Goal: Task Accomplishment & Management: Manage account settings

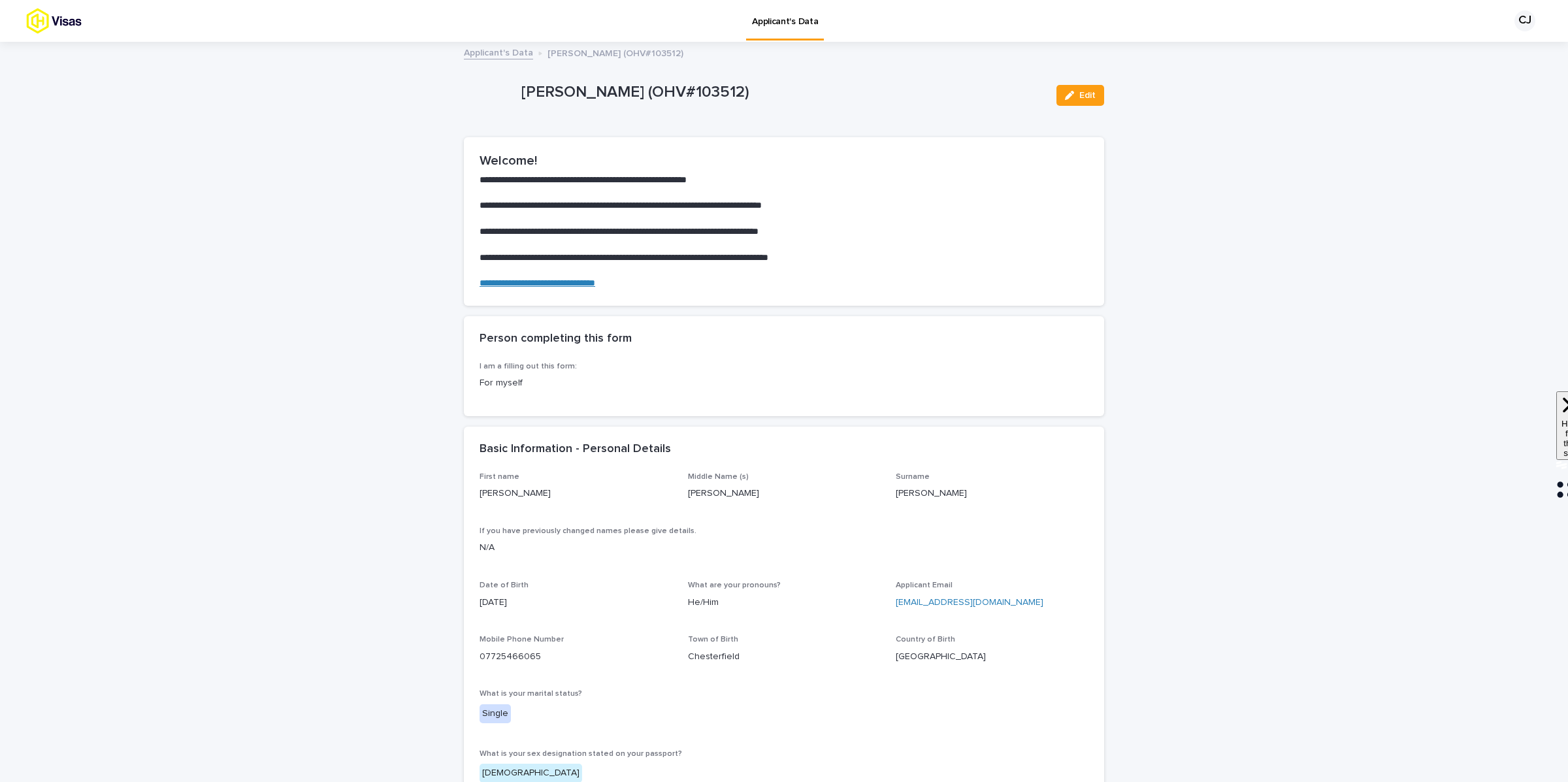
click at [497, 52] on link "Applicant's Data" at bounding box center [498, 51] width 69 height 15
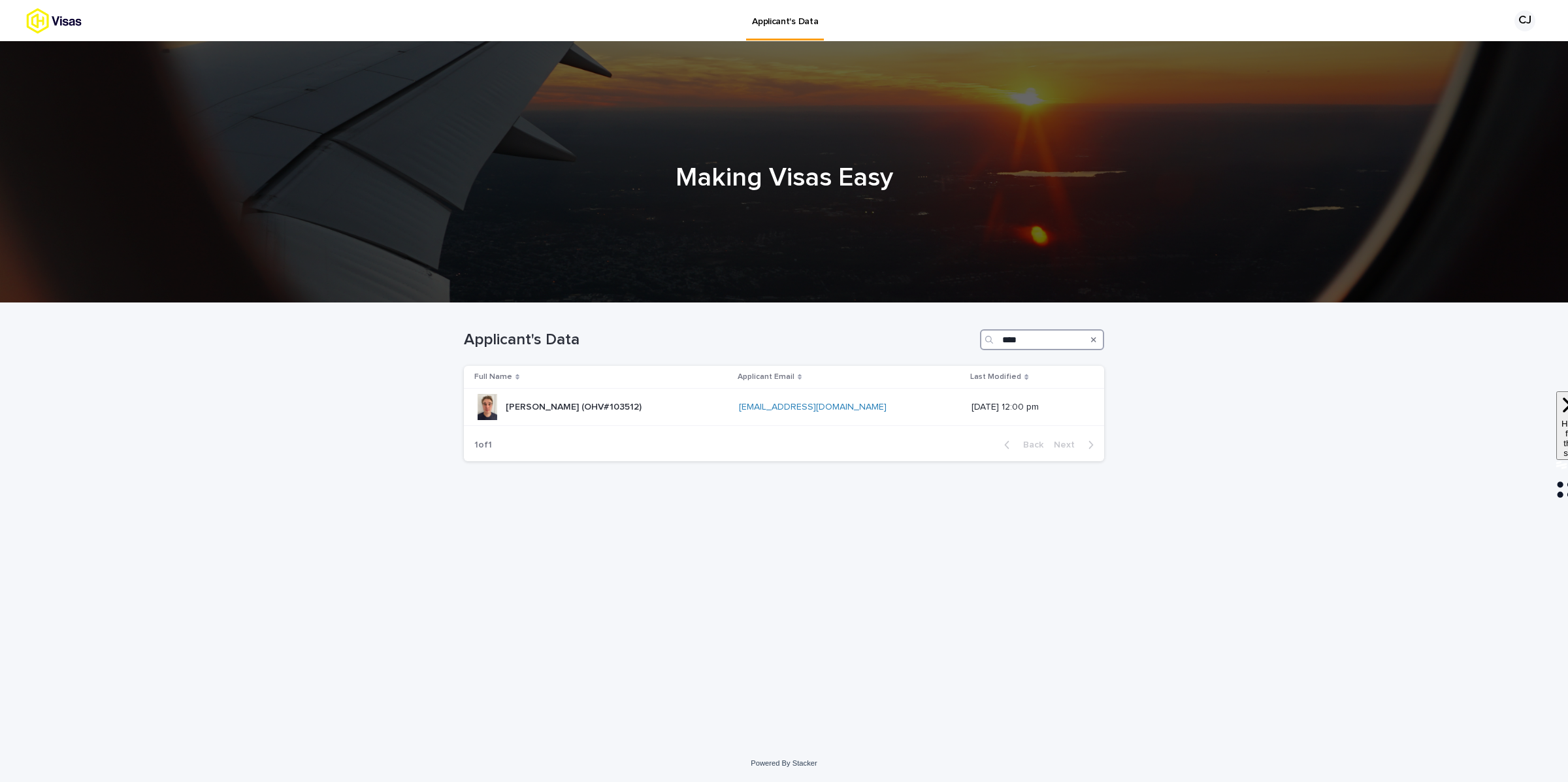
click at [1050, 332] on input "****" at bounding box center [1042, 340] width 124 height 21
paste input "**********"
type input "**********"
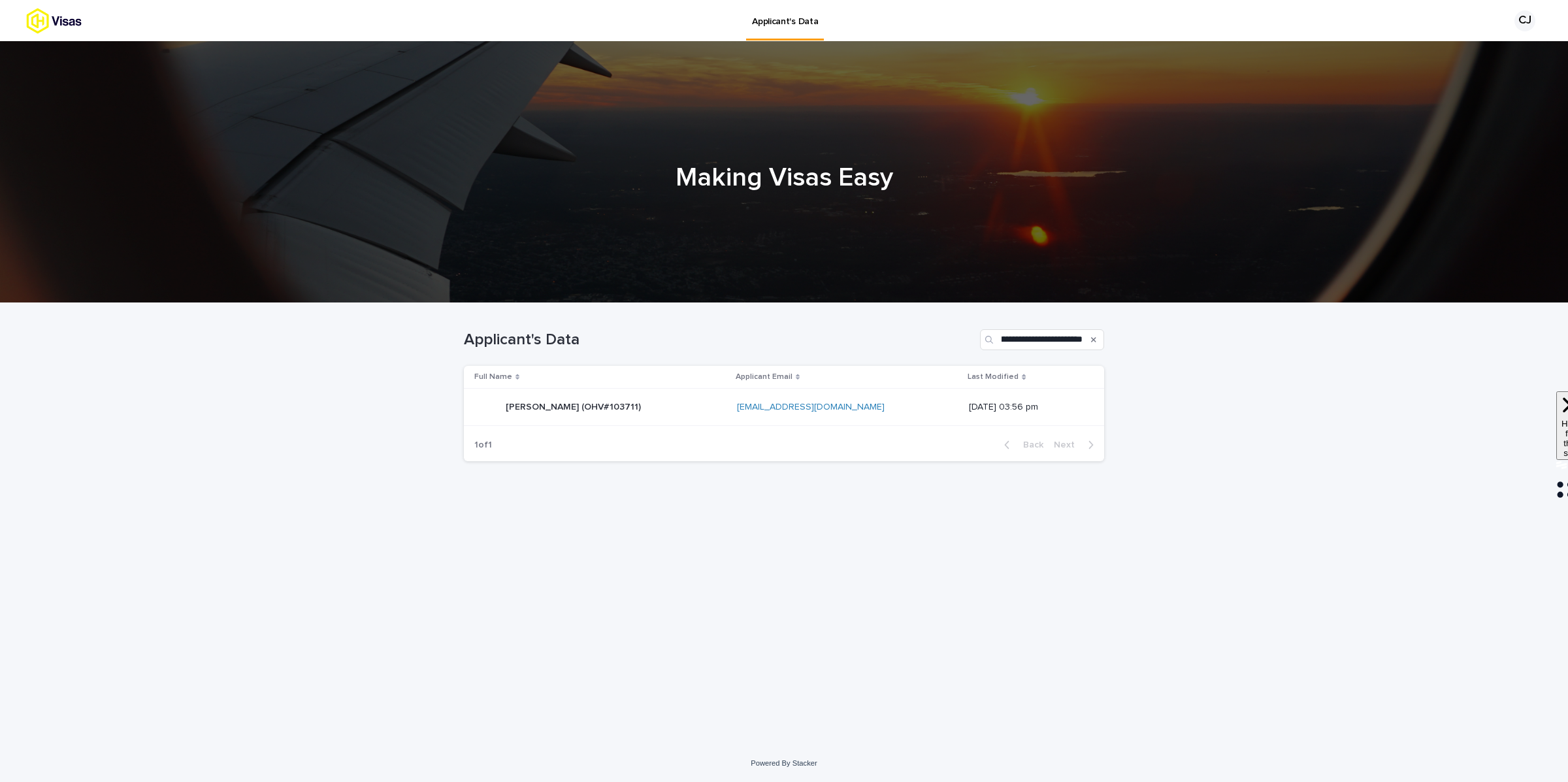
click at [695, 405] on div "[PERSON_NAME] (OHV#103711) [PERSON_NAME] (OHV#103711)" at bounding box center [600, 407] width 252 height 26
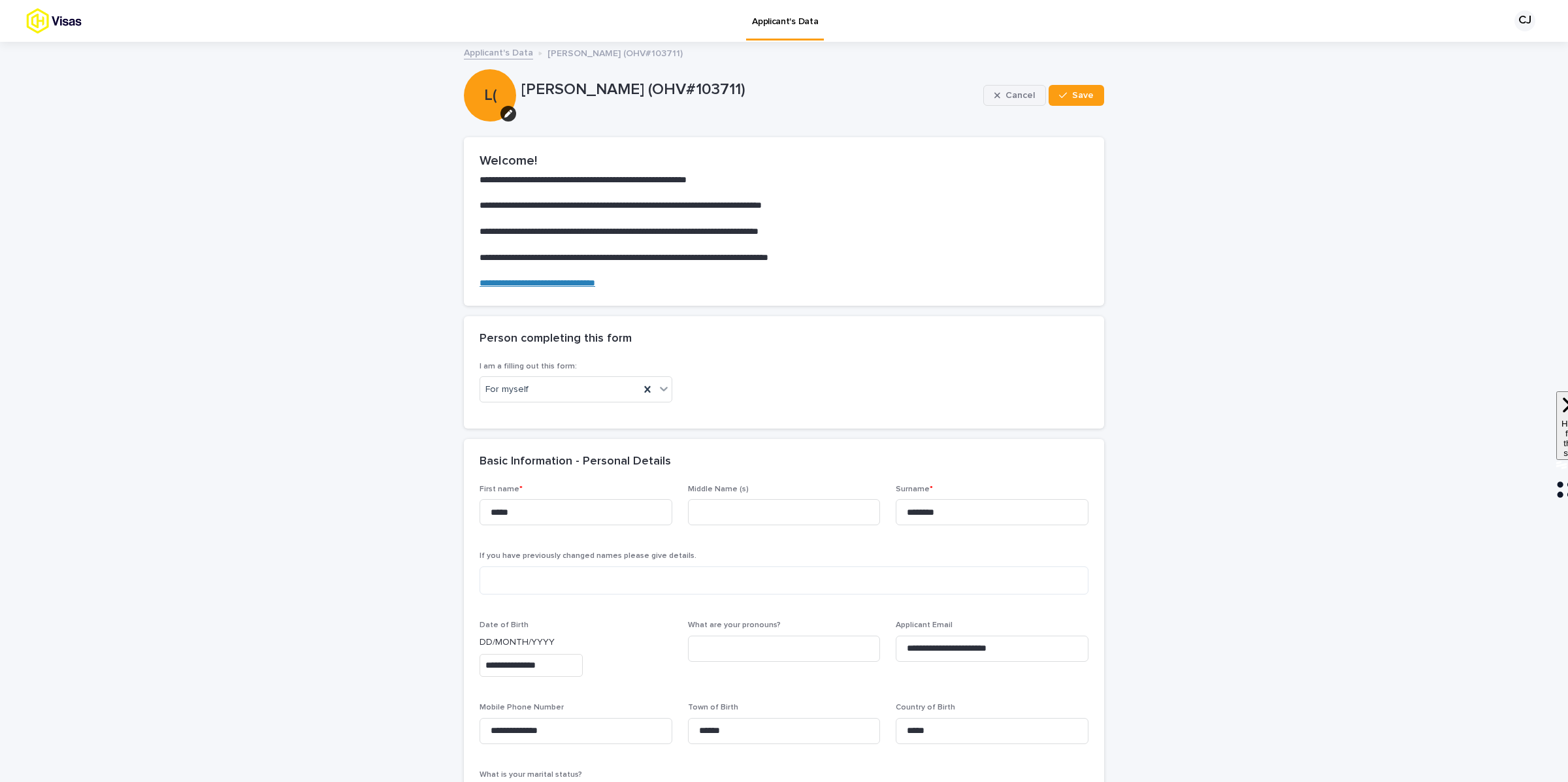
click at [1018, 102] on button "Cancel" at bounding box center [1014, 95] width 62 height 21
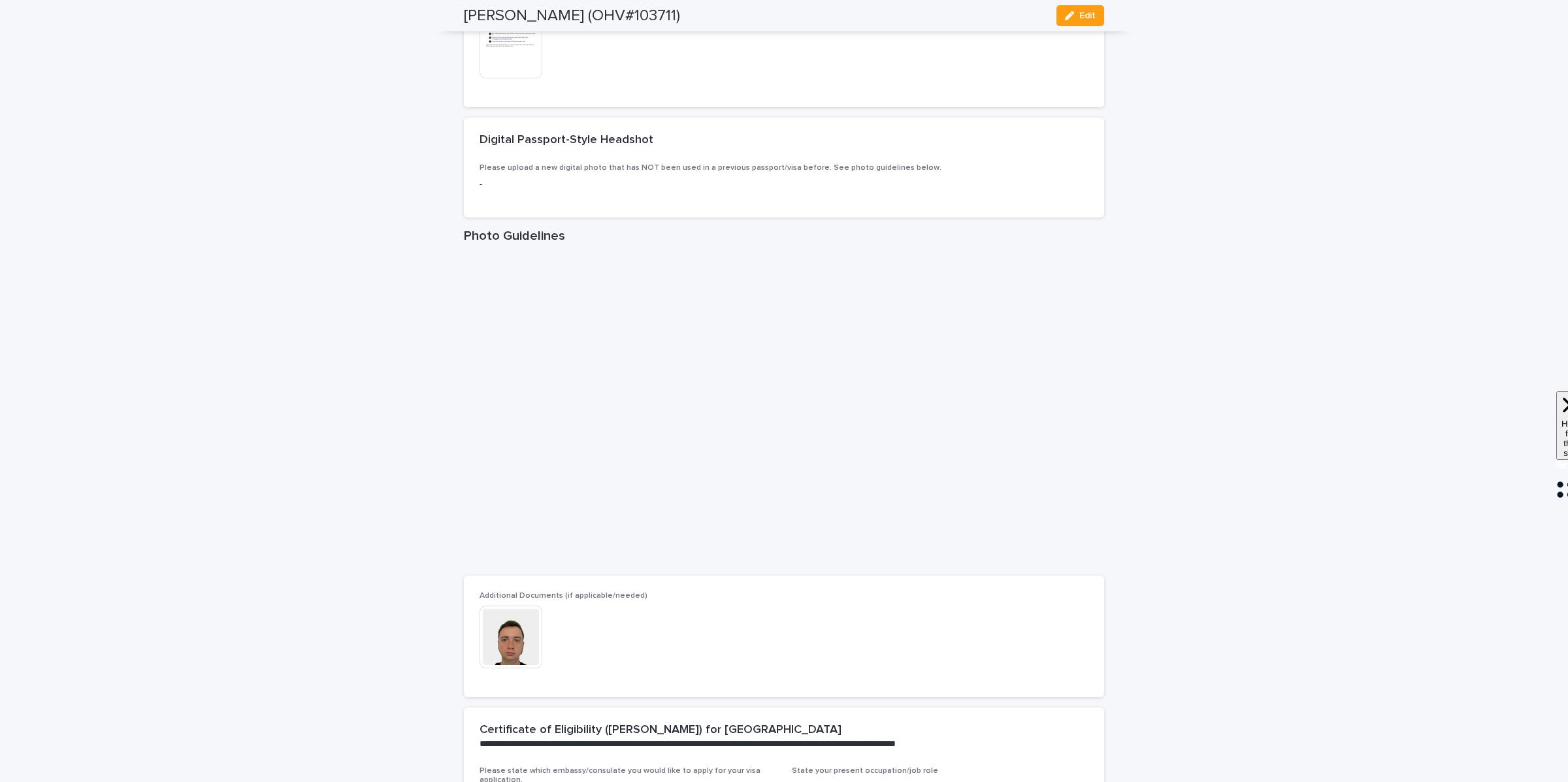
scroll to position [1679, 0]
click at [507, 663] on img at bounding box center [511, 635] width 62 height 62
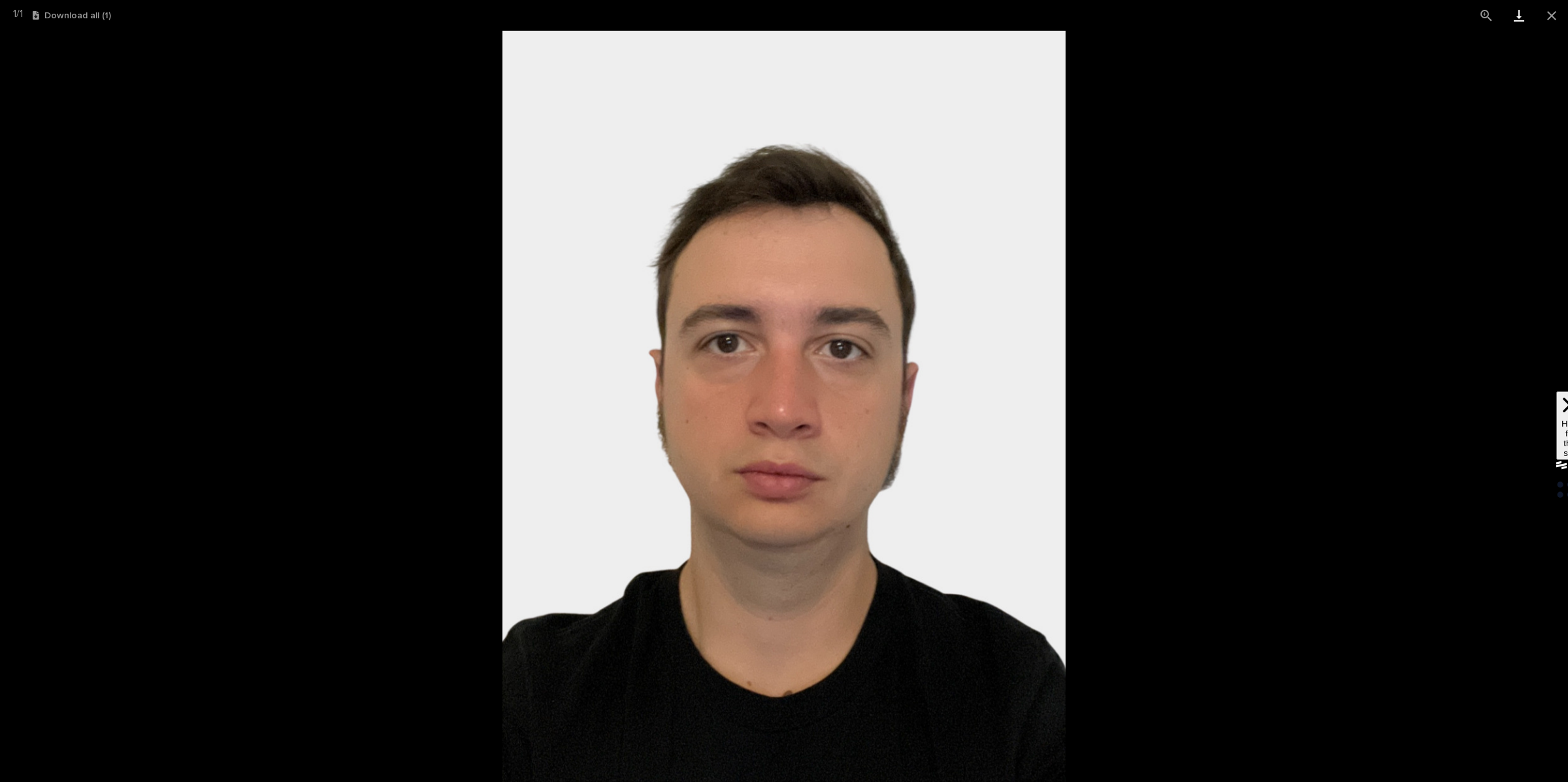
click at [1520, 20] on link "Download" at bounding box center [1520, 15] width 33 height 30
click at [1557, 13] on button "Close gallery" at bounding box center [1552, 15] width 33 height 30
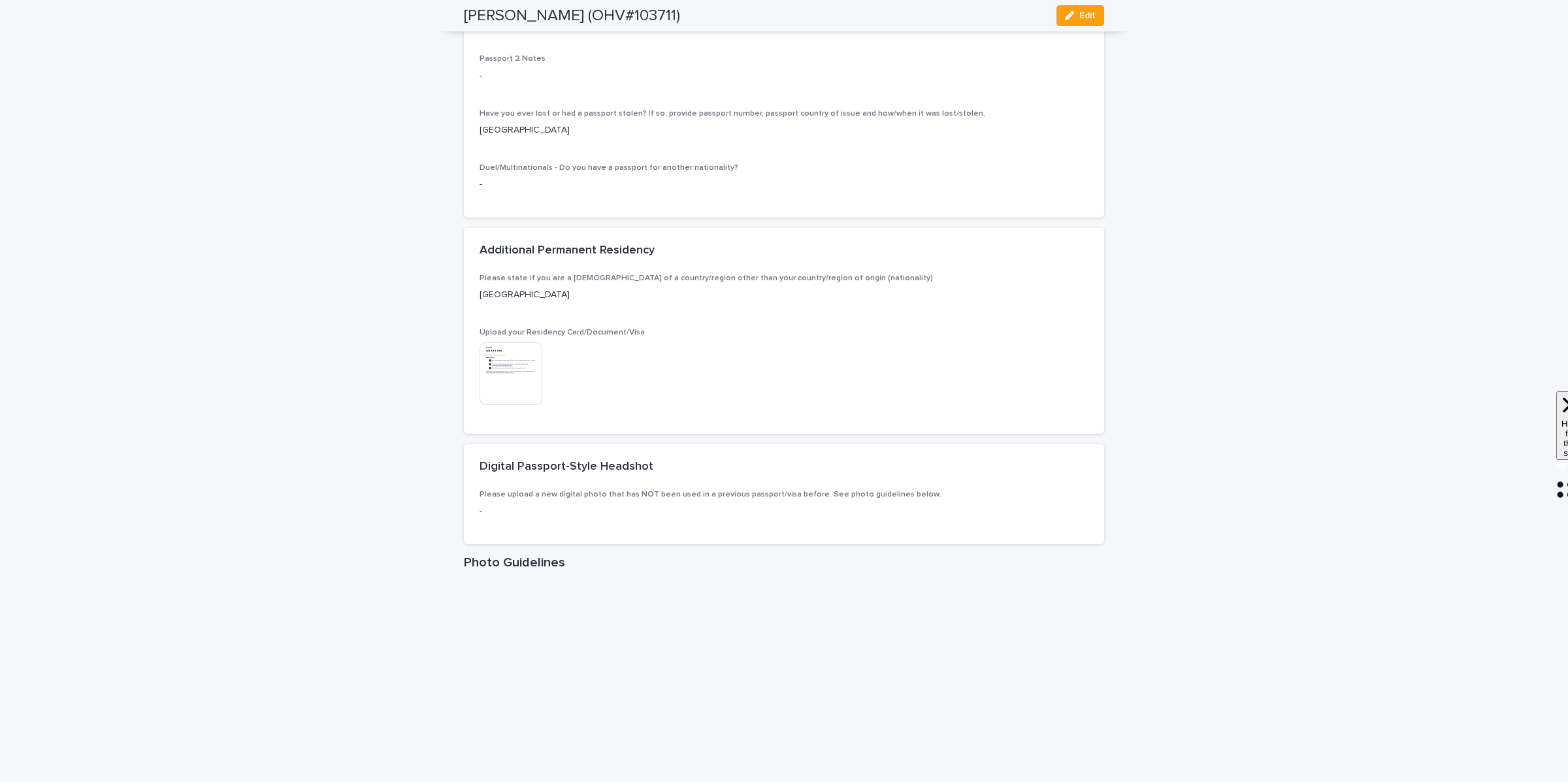
scroll to position [1311, 0]
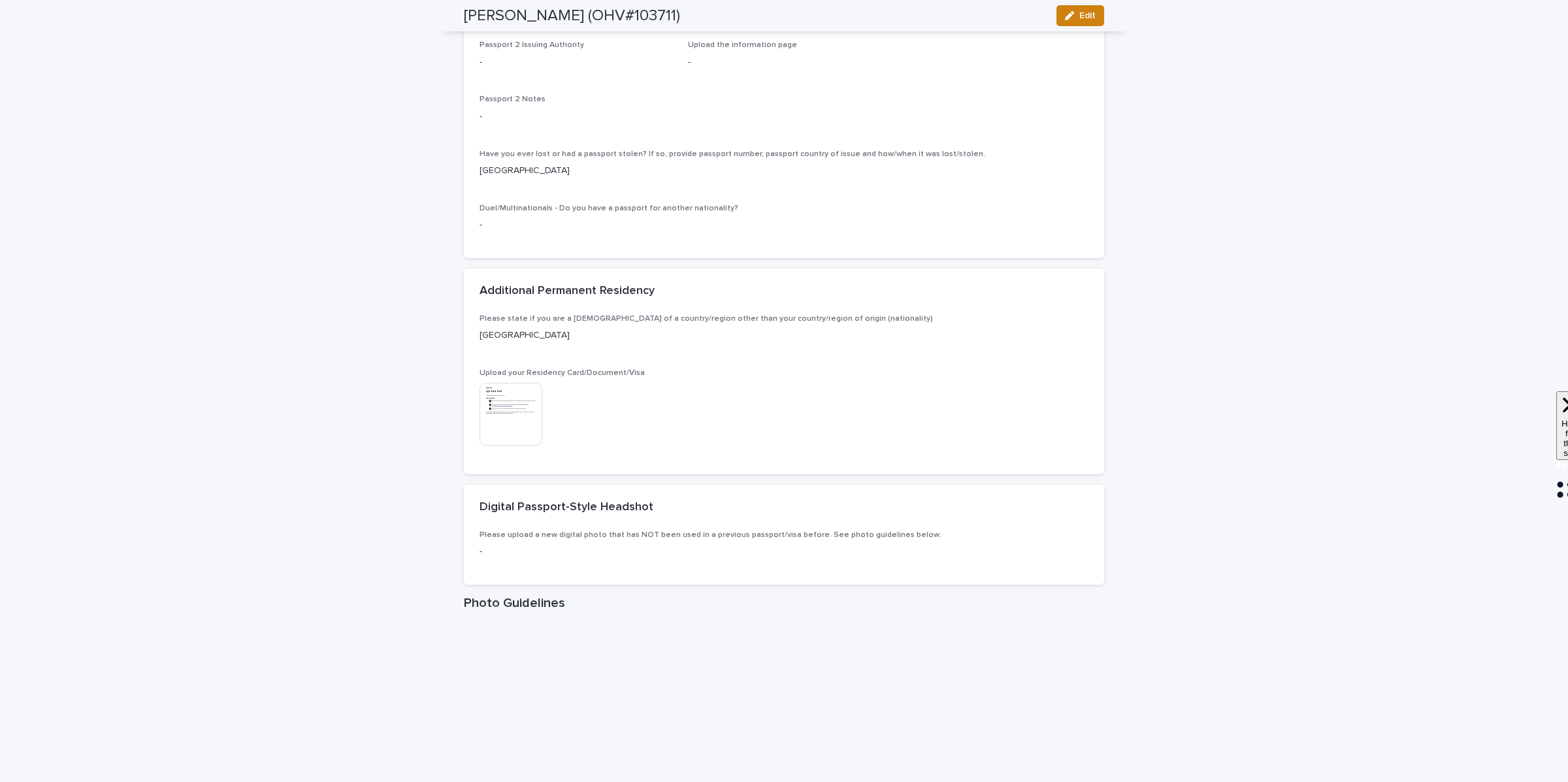
click at [1069, 7] on button "Edit" at bounding box center [1080, 16] width 48 height 21
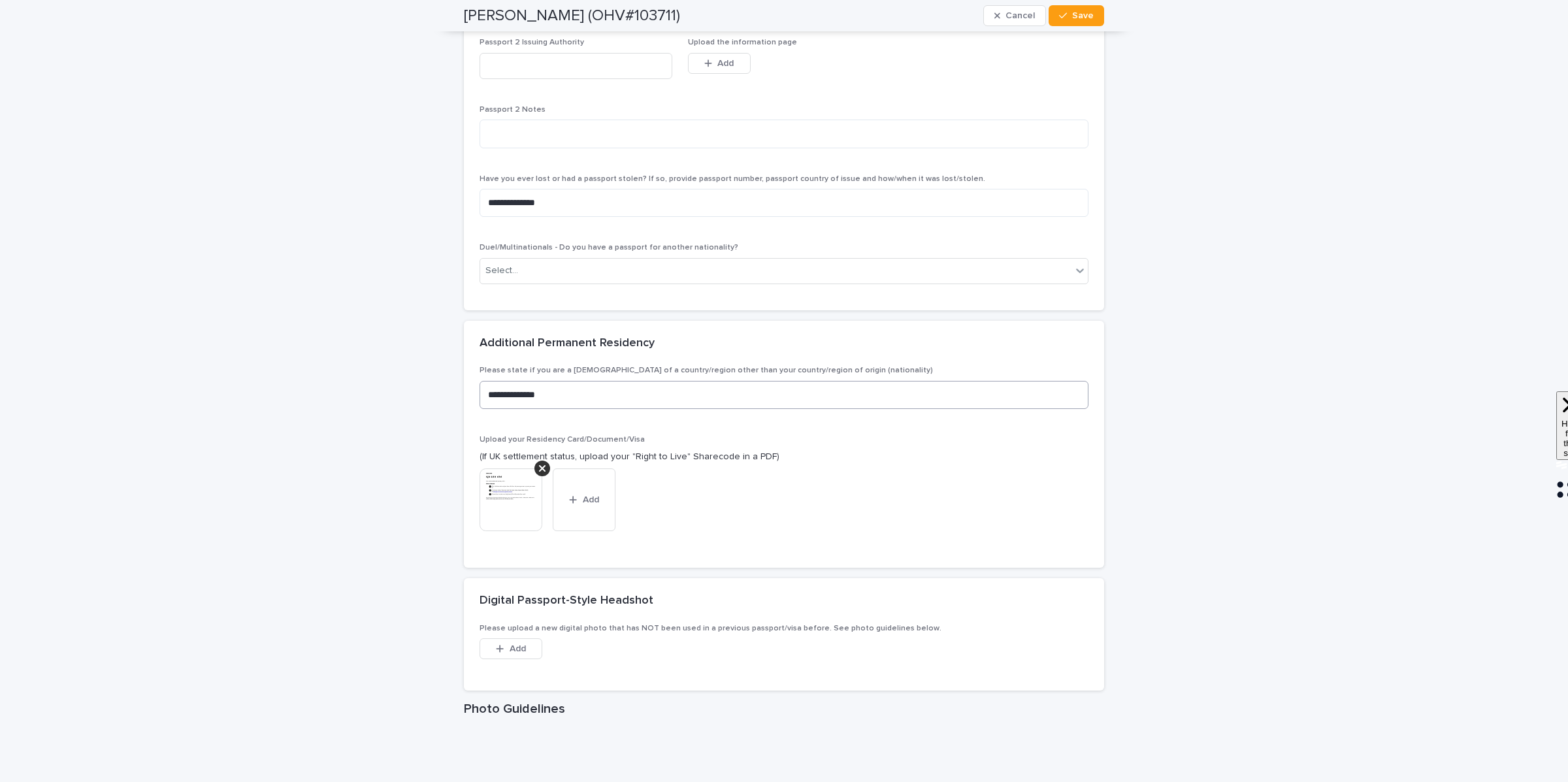
scroll to position [1779, 0]
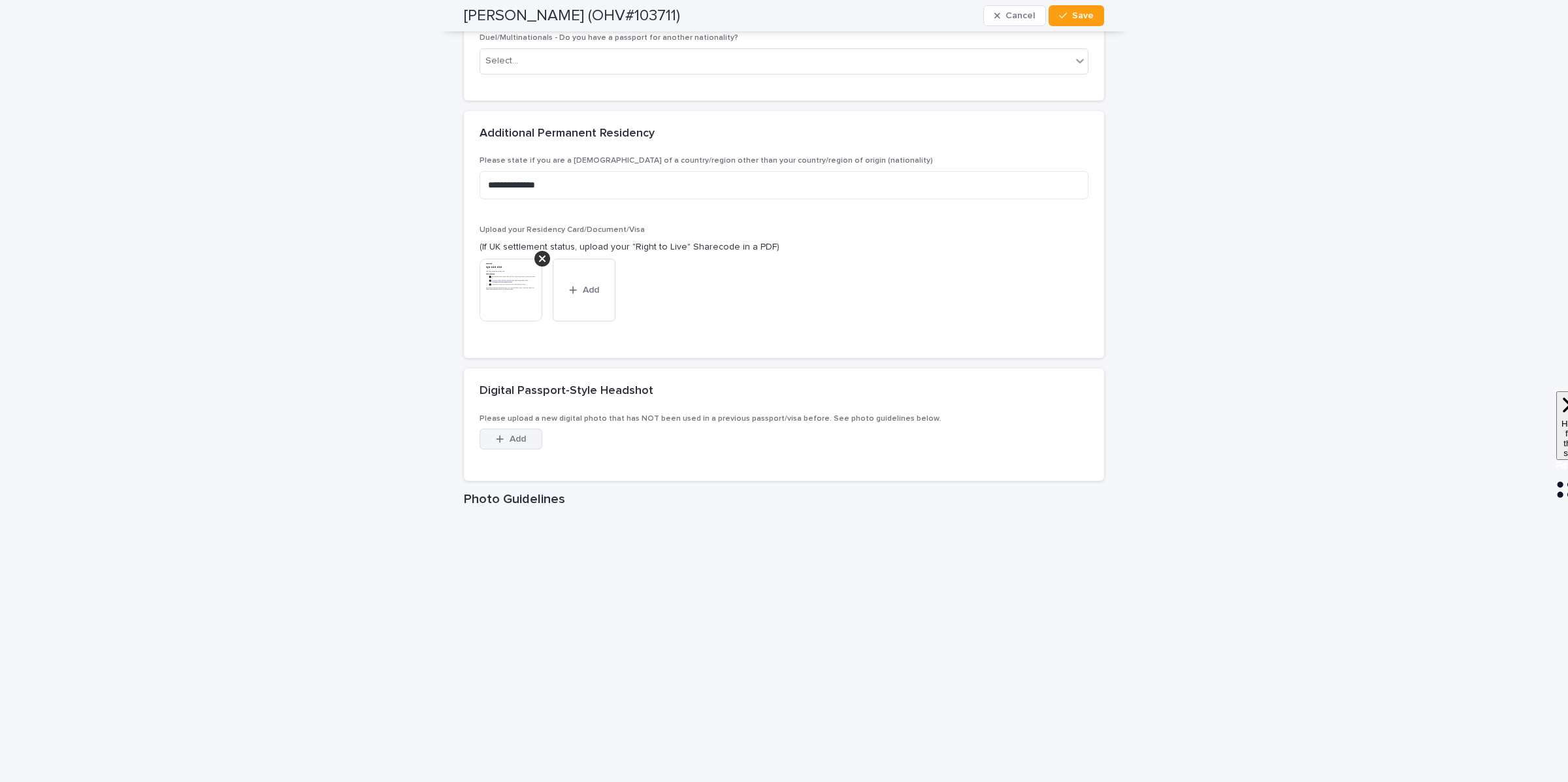
click at [498, 443] on icon "button" at bounding box center [499, 439] width 8 height 10
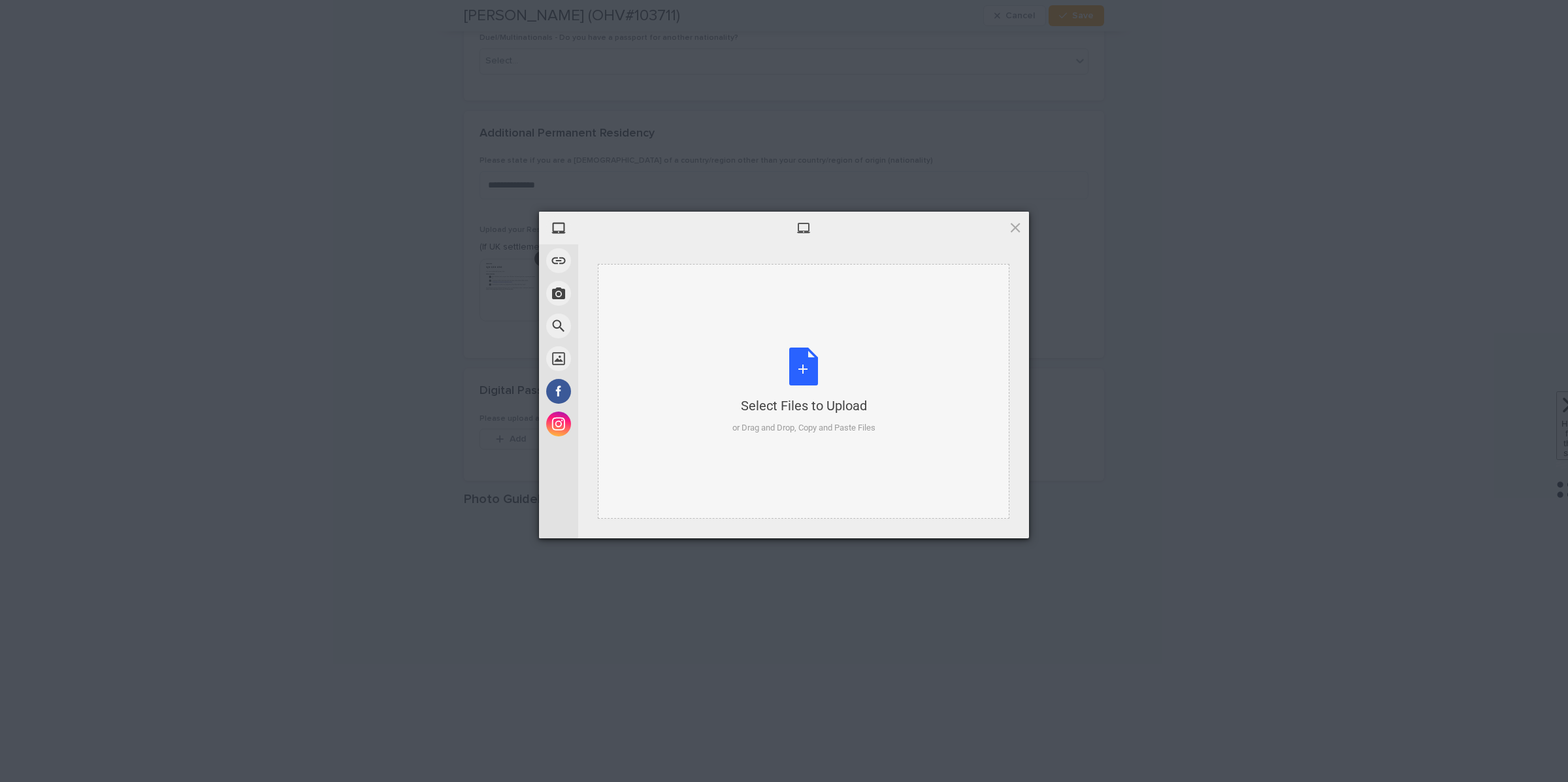
click at [772, 370] on div "Select Files to Upload or Drag and Drop, Copy and Paste Files" at bounding box center [803, 391] width 143 height 87
click at [1004, 518] on span "Upload 1" at bounding box center [989, 520] width 66 height 25
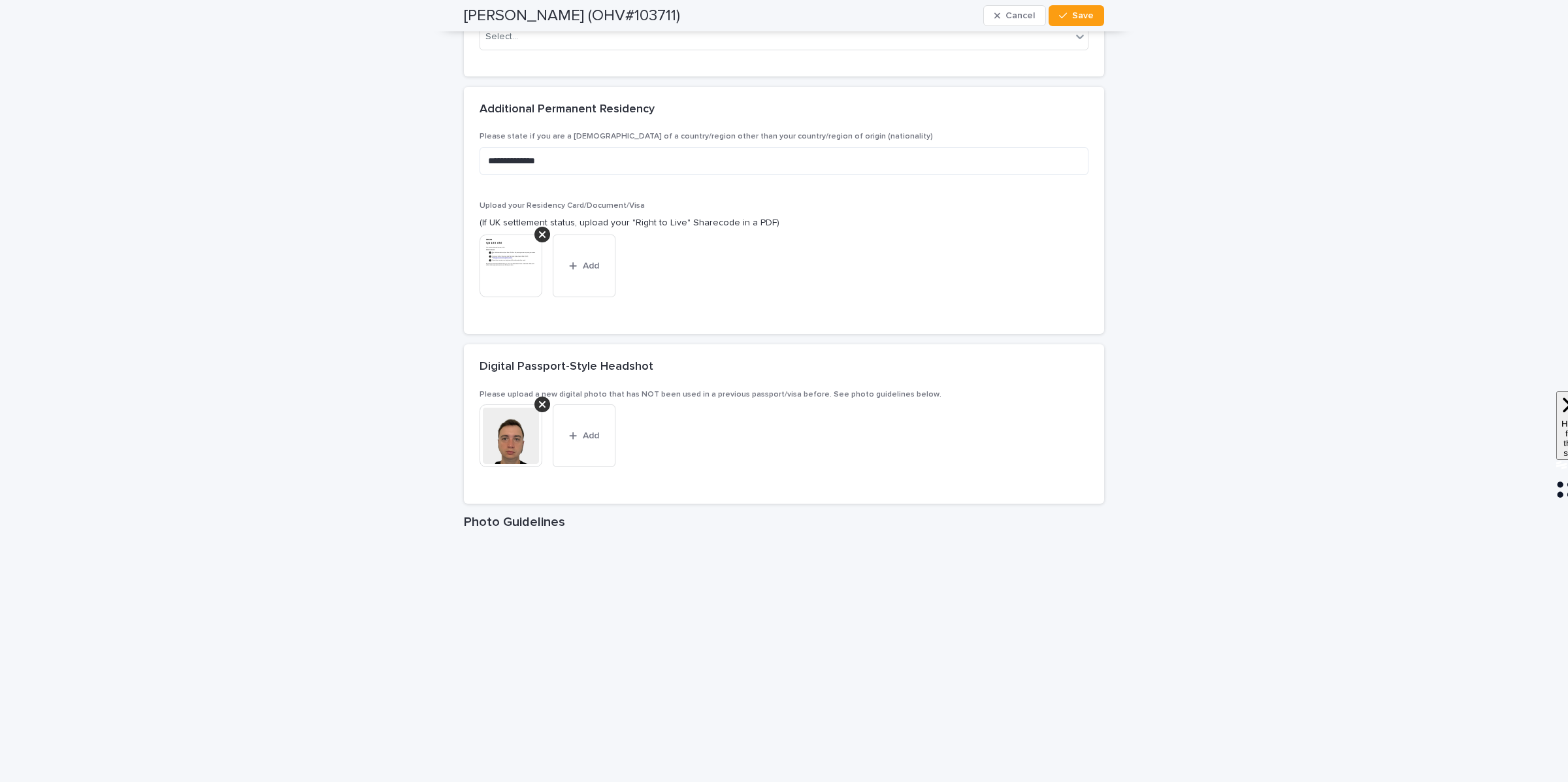
scroll to position [1803, 0]
click at [1083, 14] on span "Save" at bounding box center [1083, 16] width 22 height 10
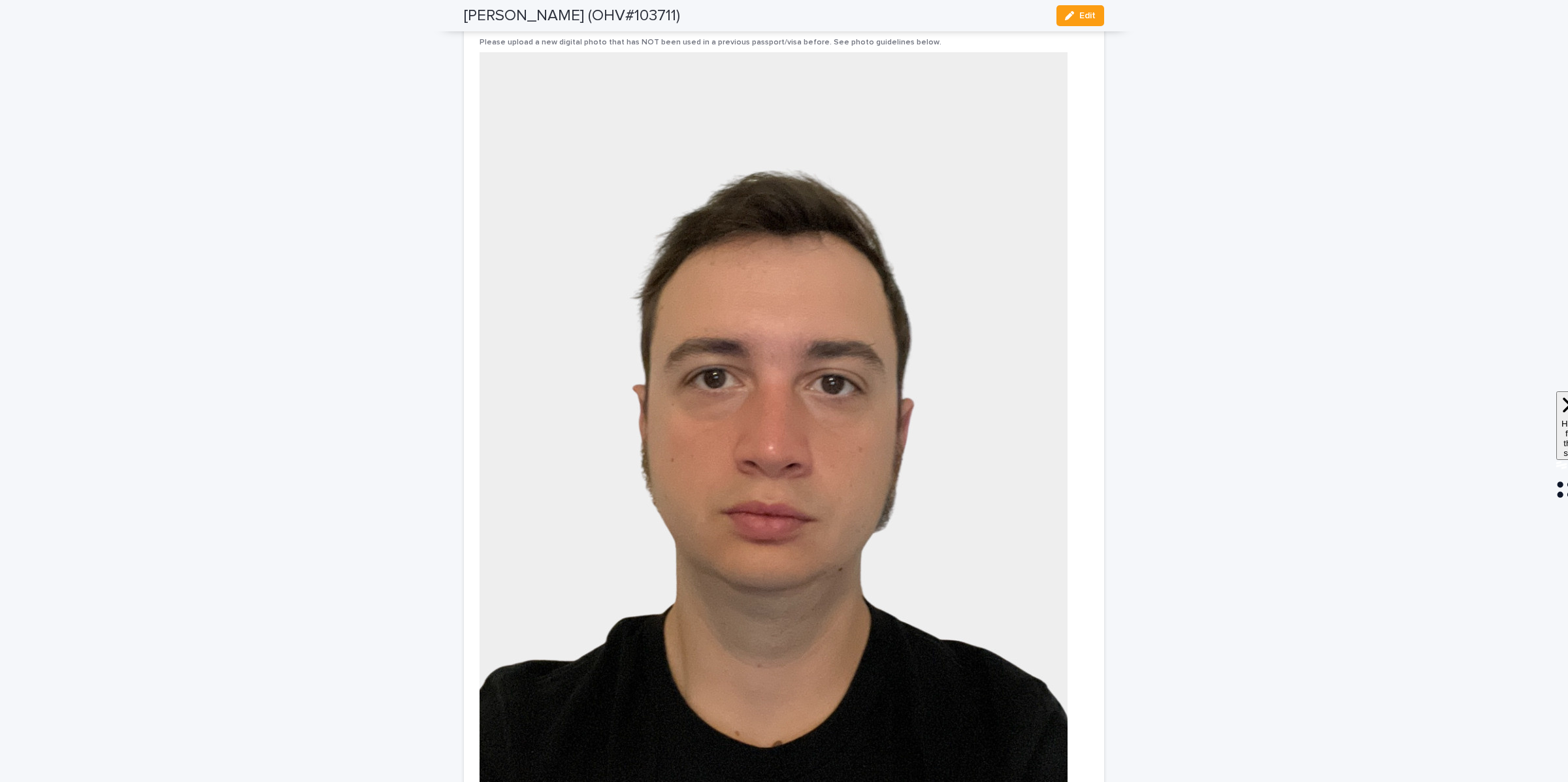
scroll to position [1905, 0]
